Goal: Task Accomplishment & Management: Complete application form

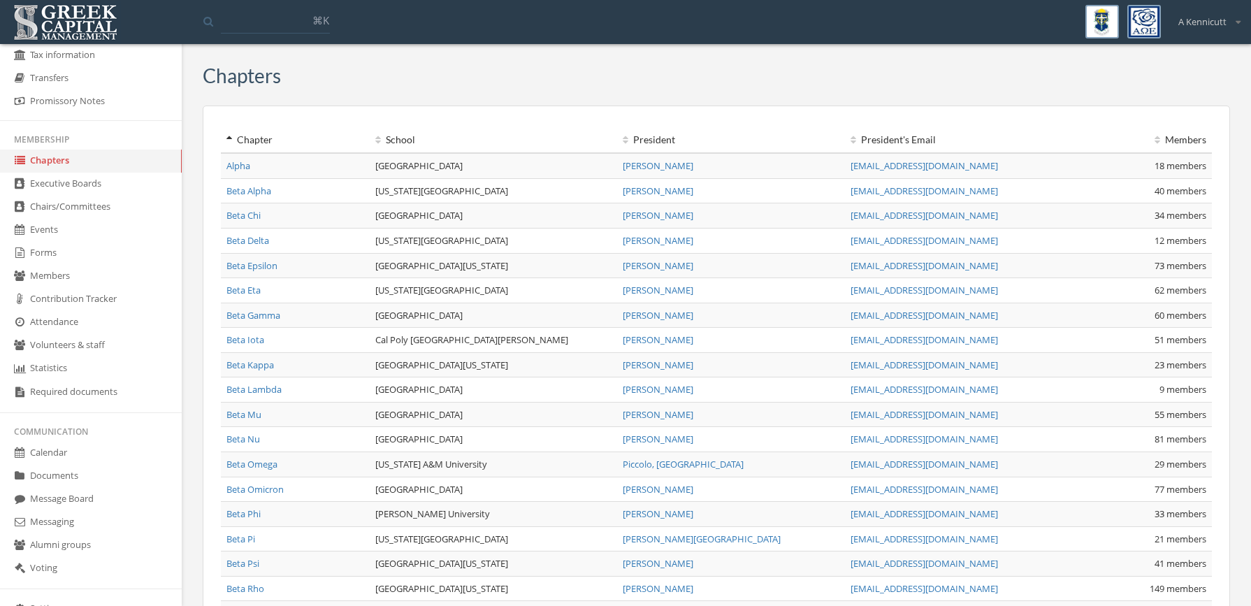
scroll to position [273, 0]
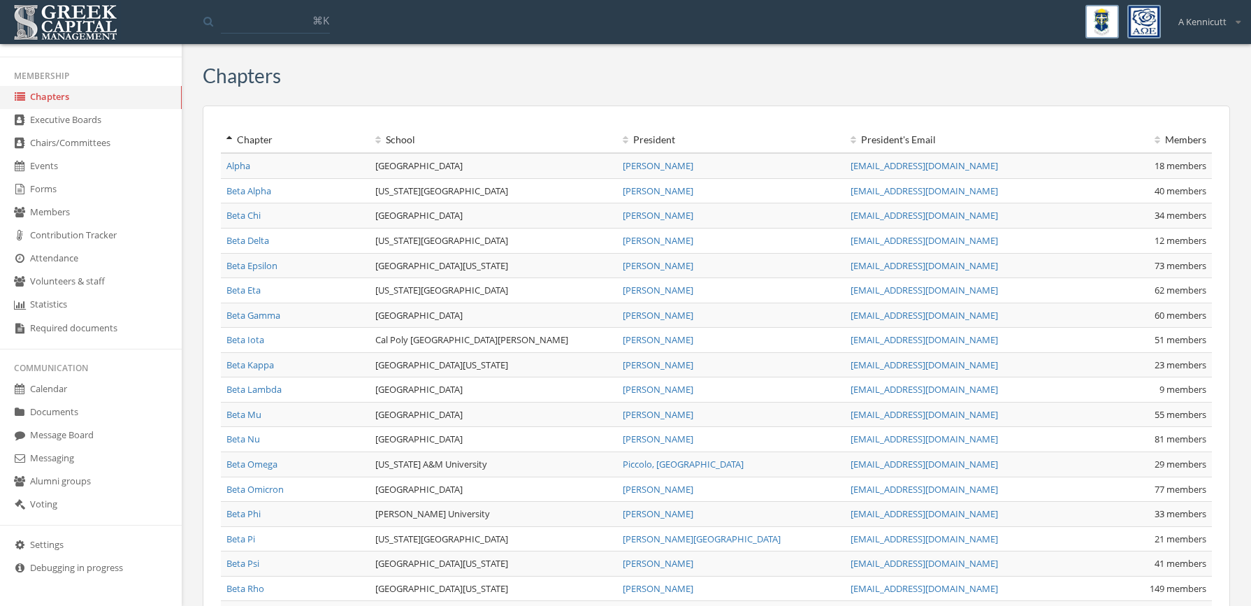
click at [124, 189] on link "Forms" at bounding box center [91, 189] width 182 height 23
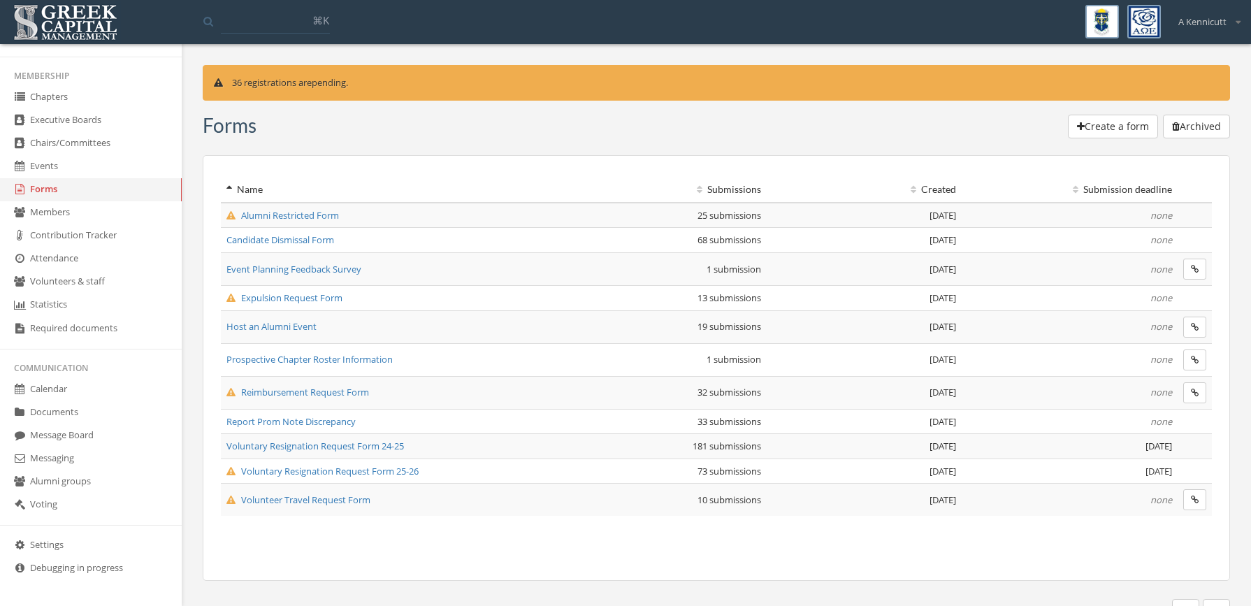
click at [344, 396] on span "Reimbursement Request Form" at bounding box center [297, 392] width 143 height 13
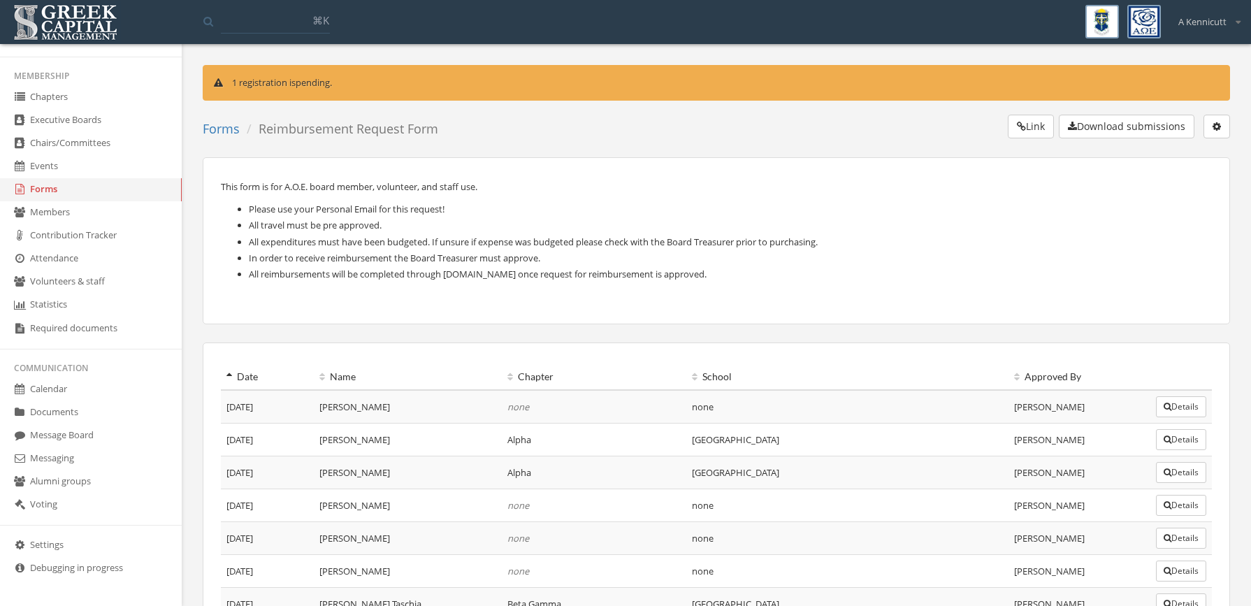
click at [1229, 19] on div "A Kennicutt" at bounding box center [1204, 17] width 71 height 24
click at [1015, 207] on li "Please use your Personal Email for this request!" at bounding box center [730, 209] width 963 height 16
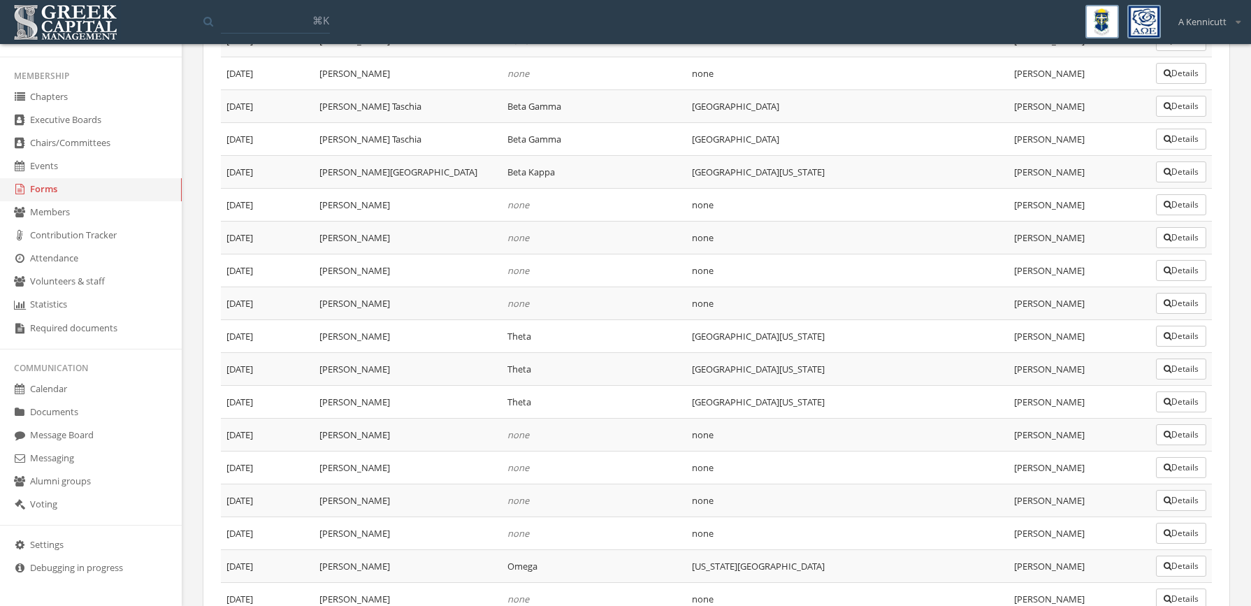
scroll to position [909, 0]
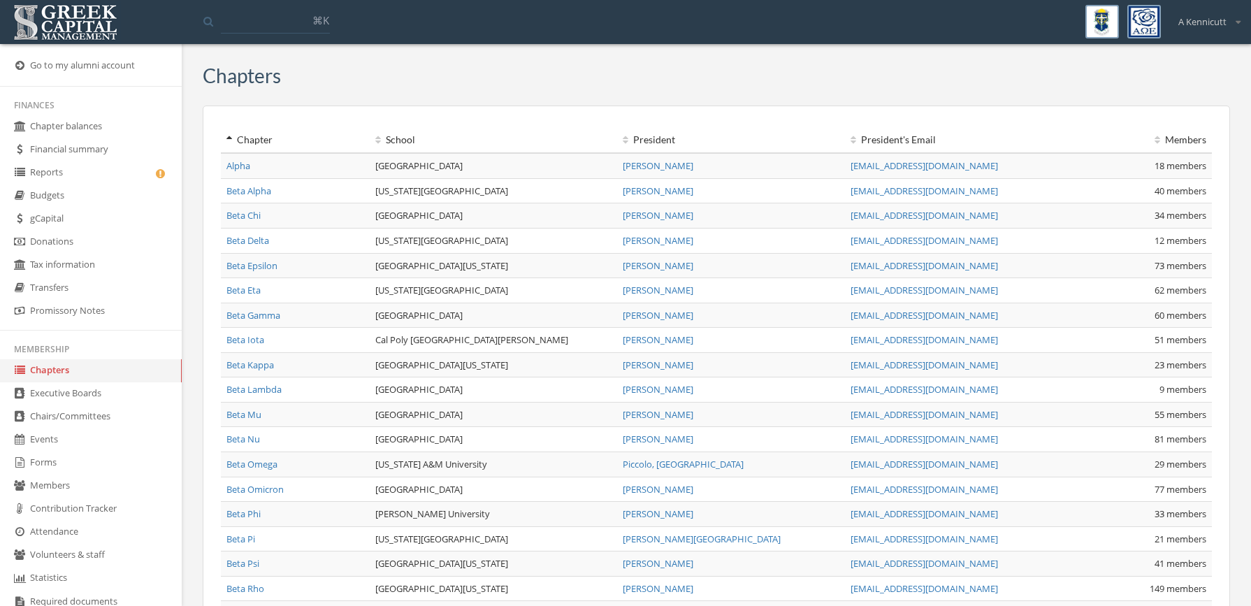
click at [62, 458] on link "Forms" at bounding box center [91, 462] width 182 height 23
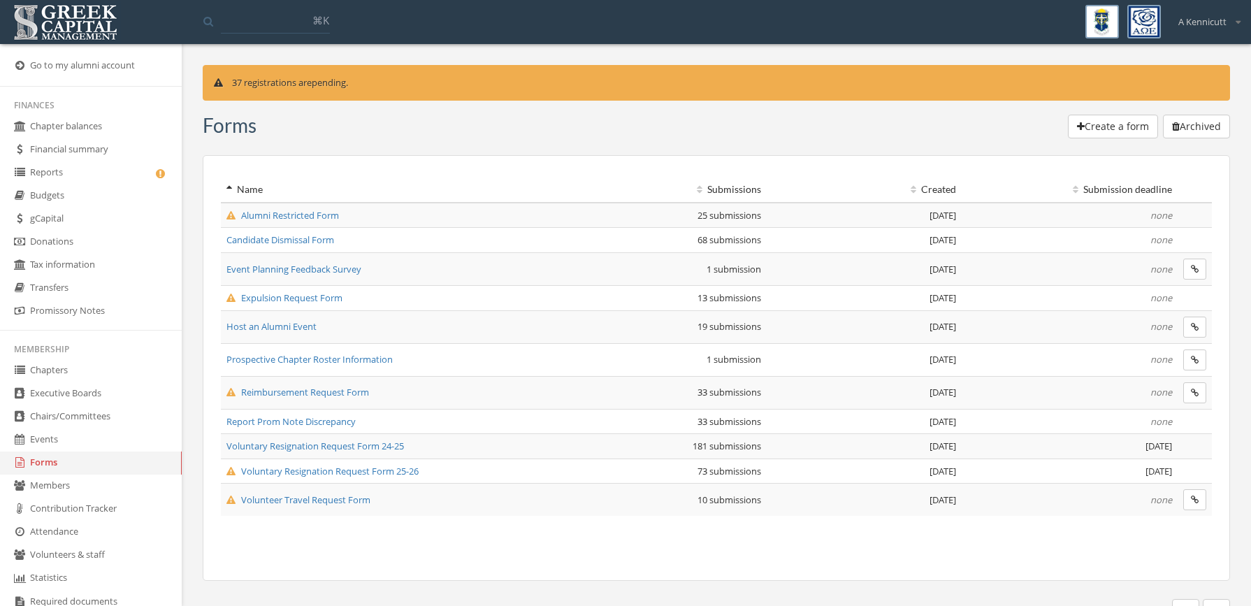
click at [296, 391] on span "Reimbursement Request Form" at bounding box center [297, 392] width 143 height 13
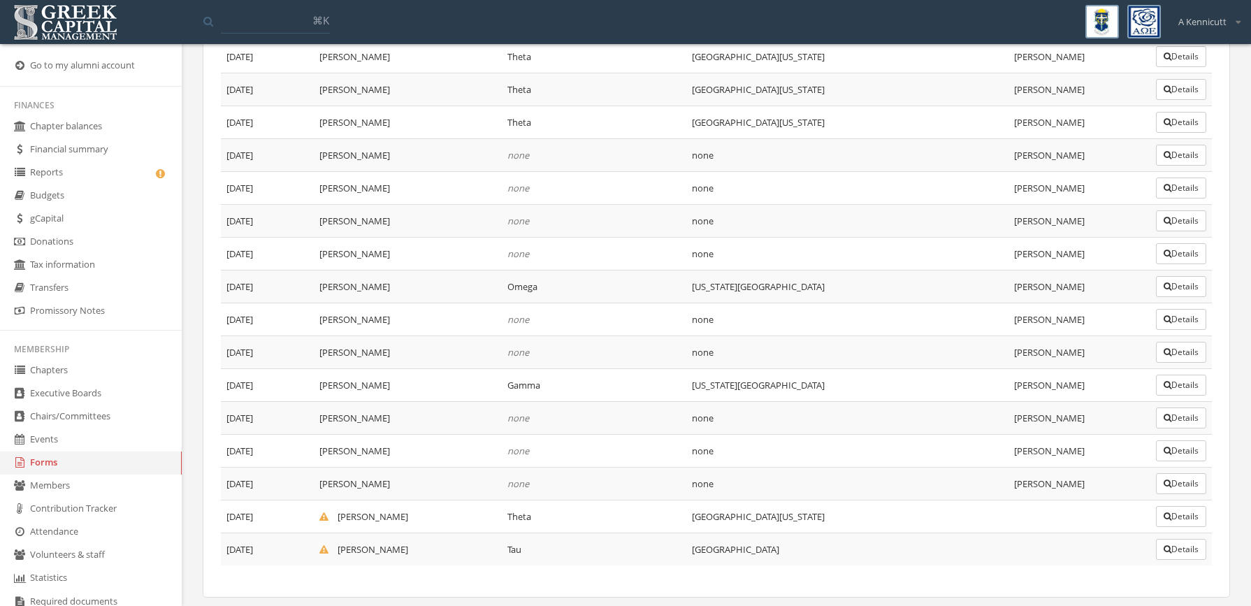
scroll to position [942, 0]
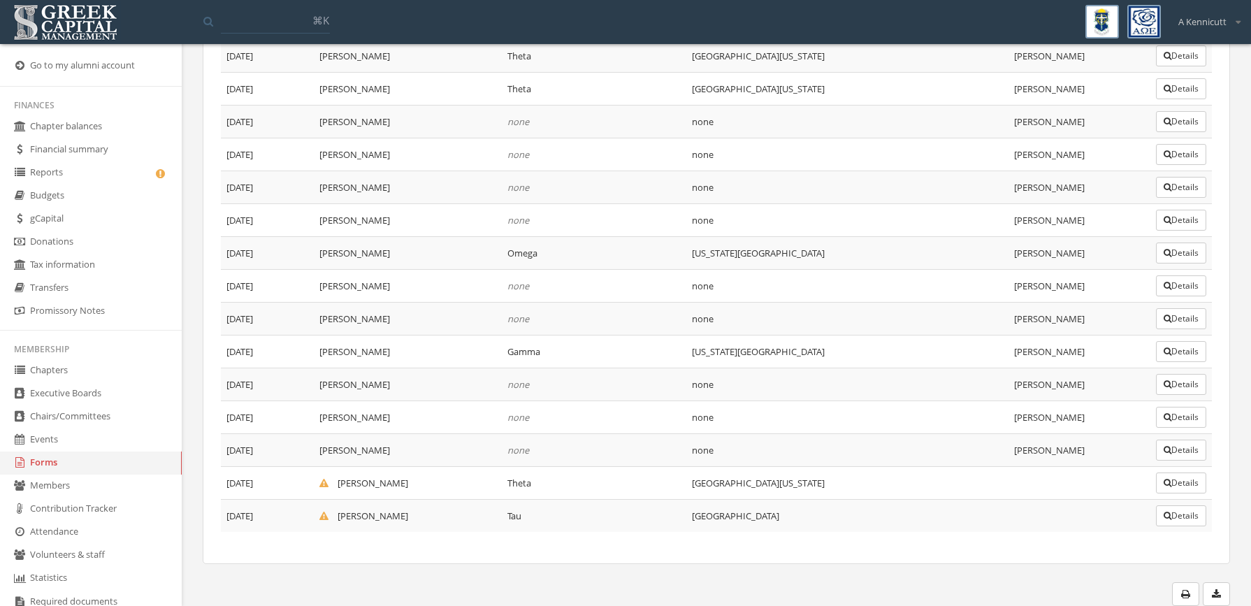
click at [1174, 516] on button "Details" at bounding box center [1180, 515] width 50 height 21
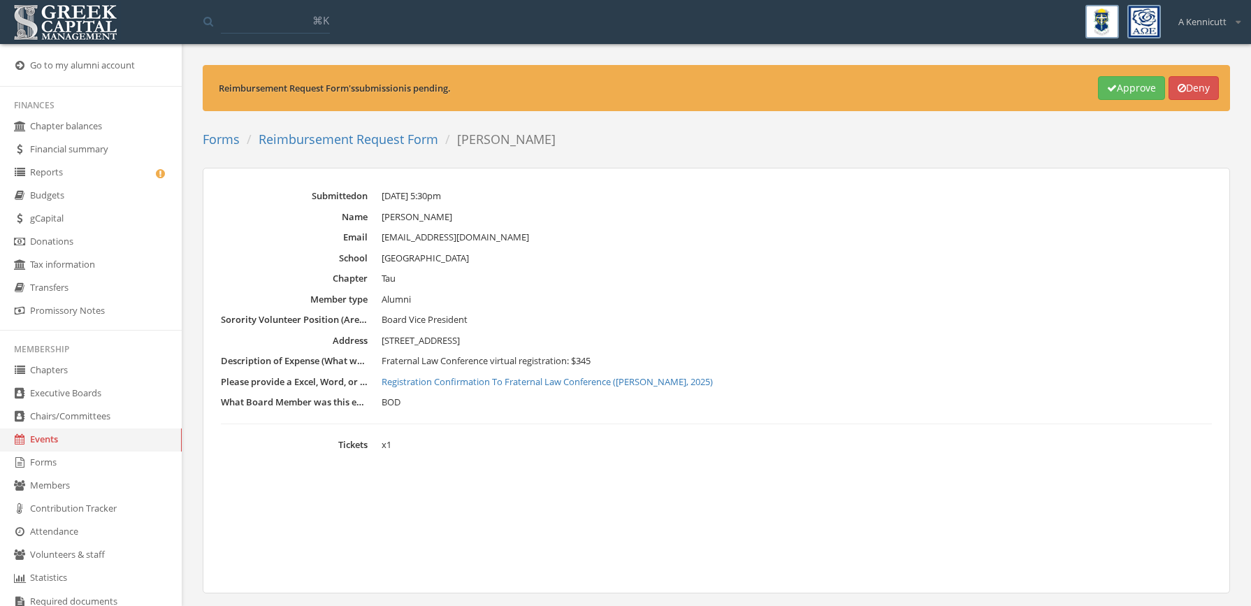
click at [314, 139] on link "Reimbursement Request Form" at bounding box center [348, 139] width 180 height 17
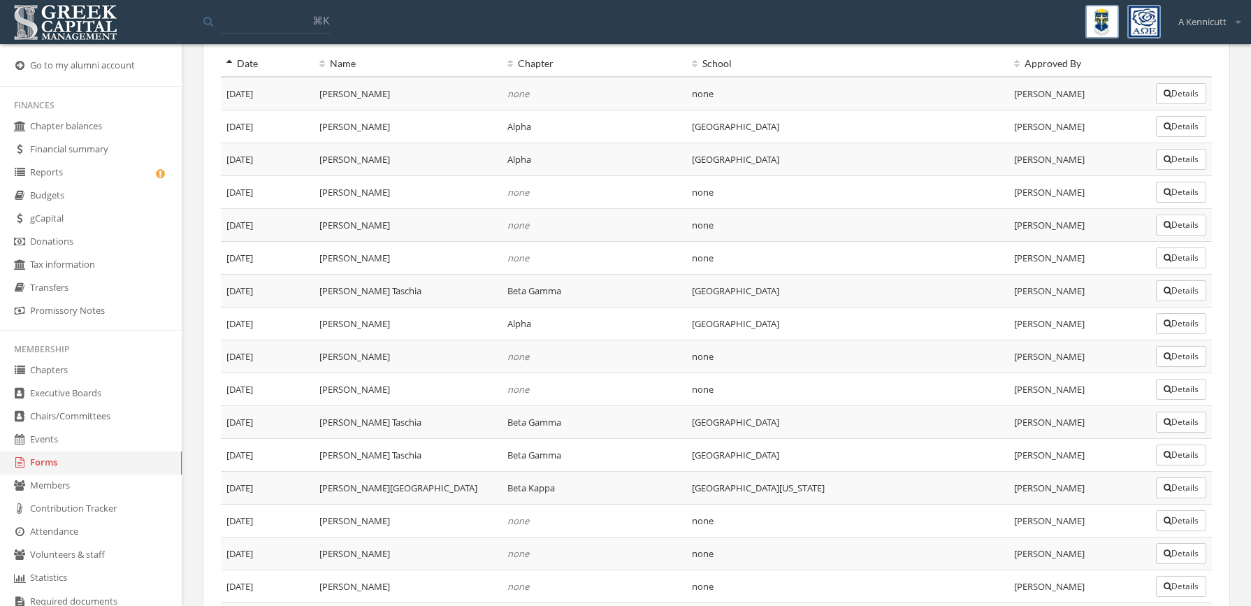
scroll to position [173, 0]
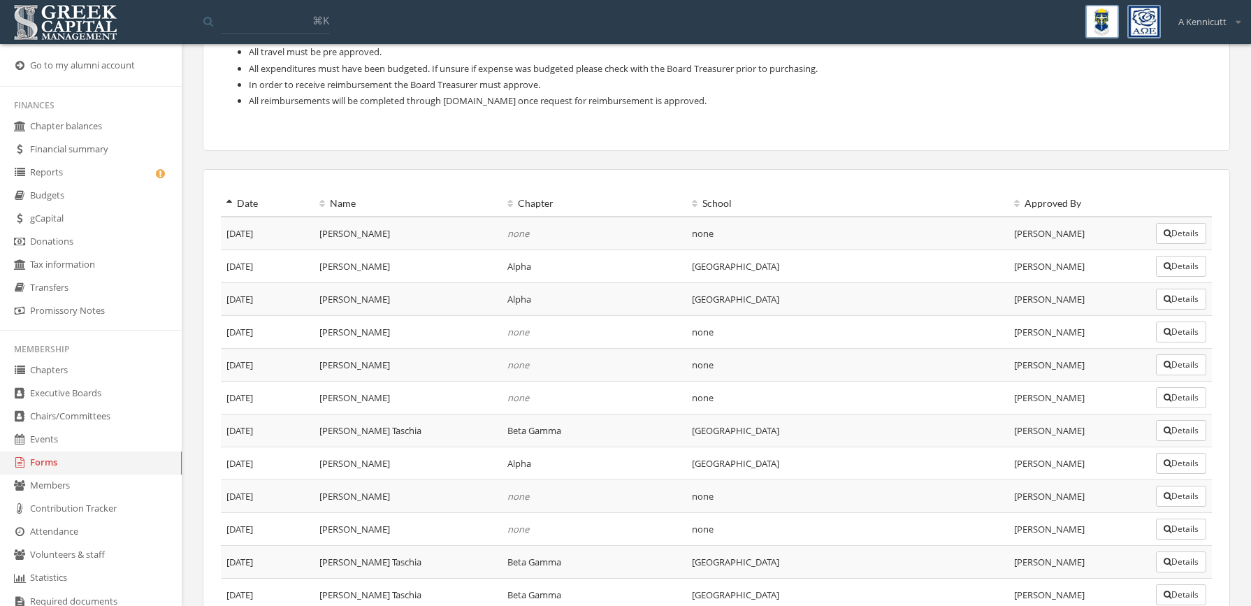
click at [1184, 229] on button "Details" at bounding box center [1180, 233] width 50 height 21
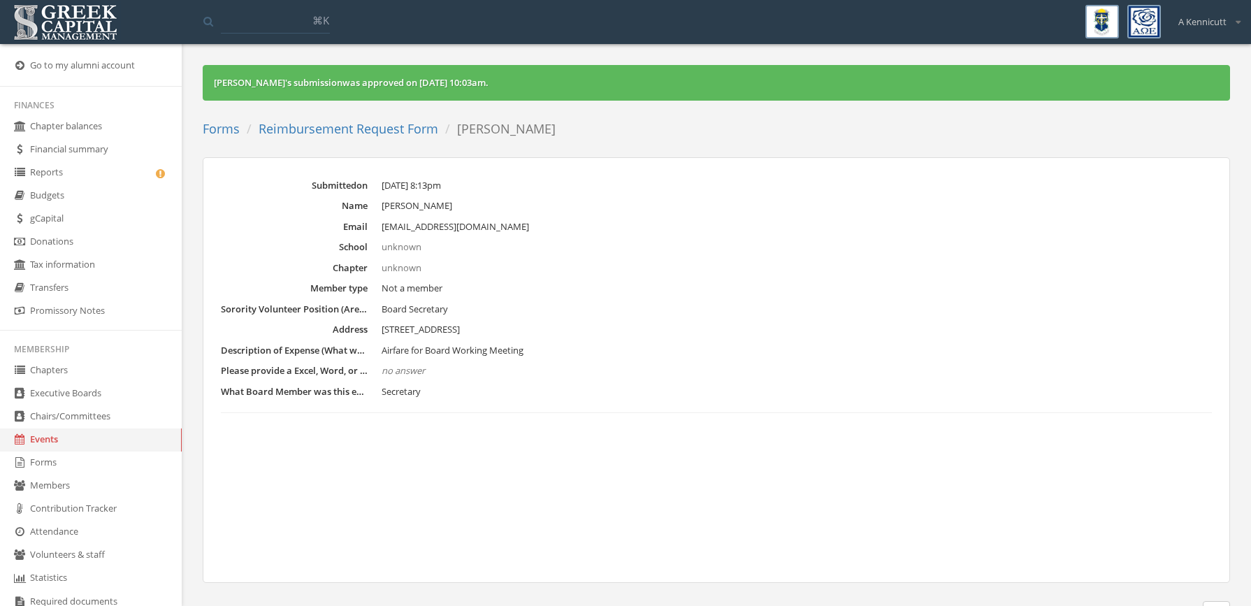
click at [329, 120] on link "Reimbursement Request Form" at bounding box center [348, 128] width 180 height 17
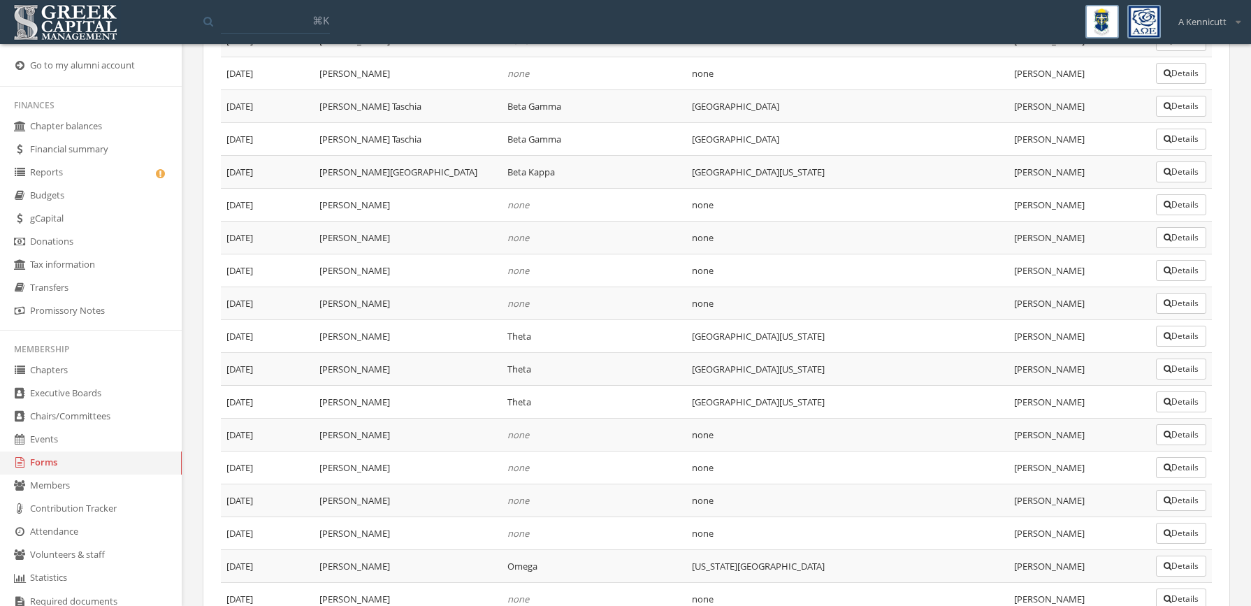
scroll to position [699, 0]
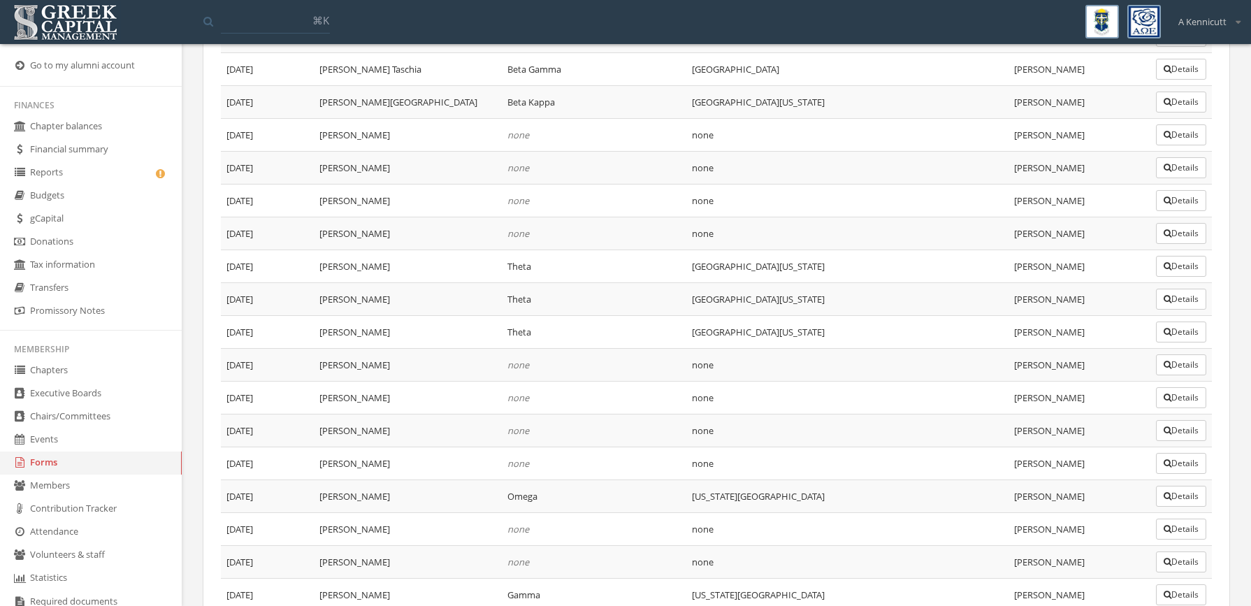
click at [1161, 391] on button "Details" at bounding box center [1180, 397] width 50 height 21
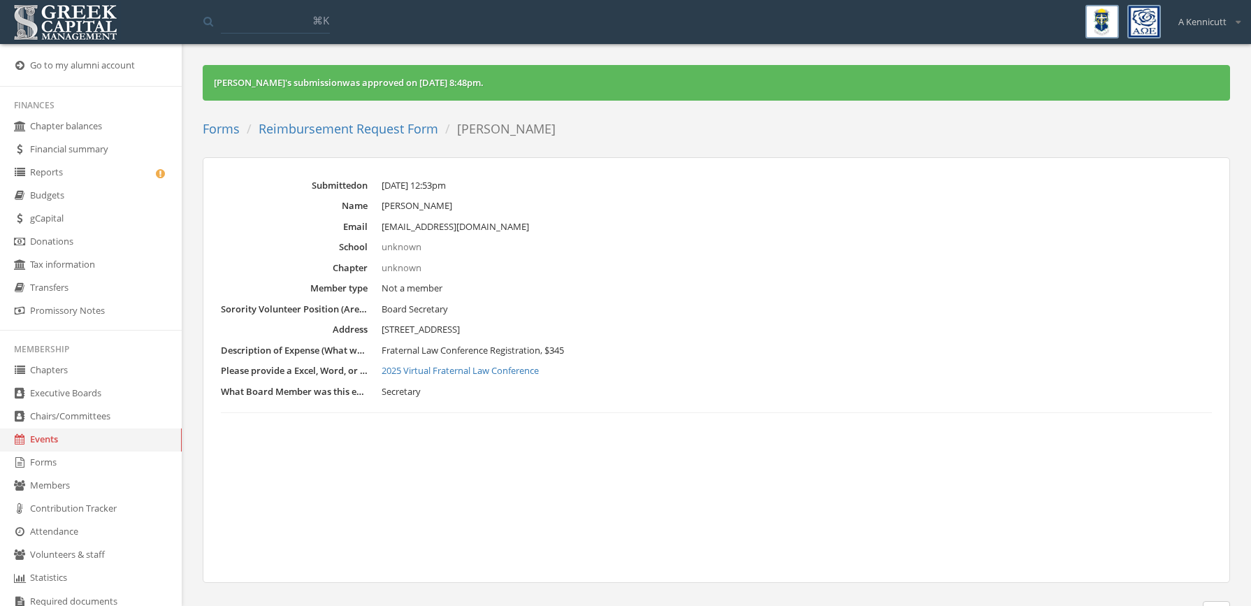
scroll to position [19, 0]
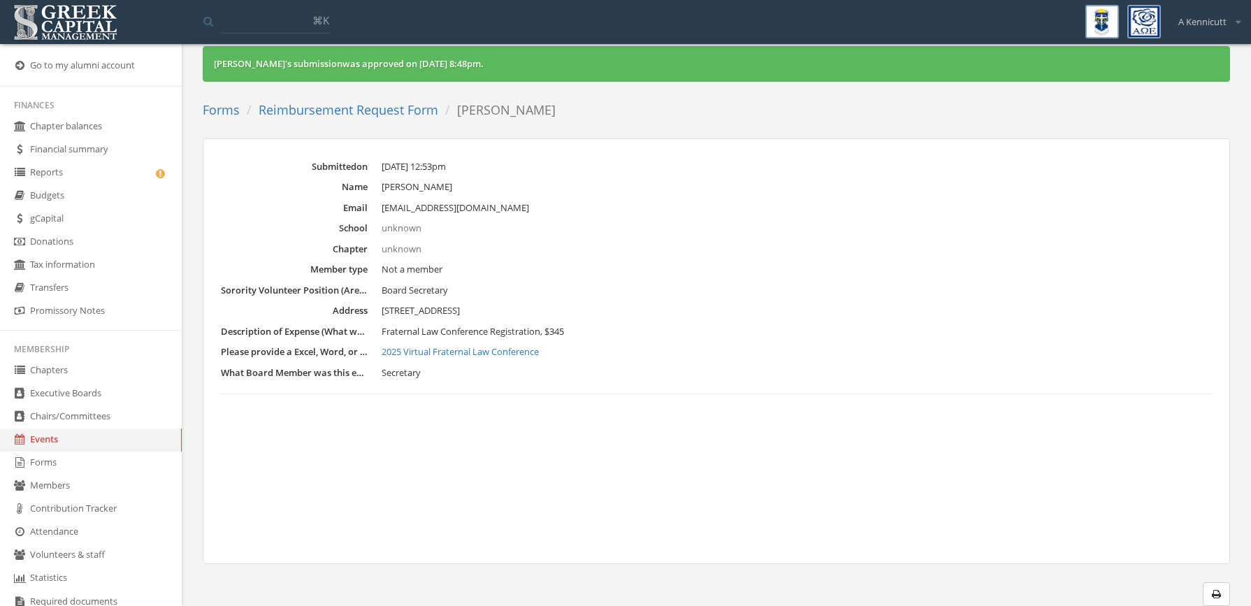
click at [336, 105] on link "Reimbursement Request Form" at bounding box center [348, 109] width 180 height 17
